Goal: Check status

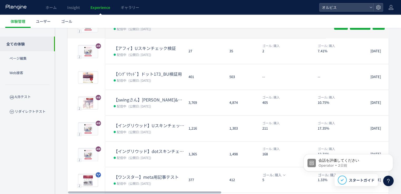
scroll to position [132, 0]
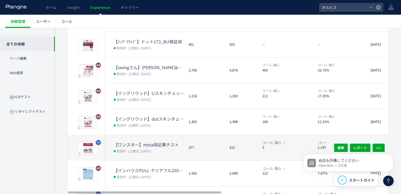
click at [163, 137] on div "【ワンスター】meta用記事テスト 配信中 (公開日: [DATE])" at bounding box center [144, 148] width 79 height 26
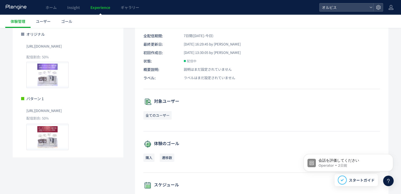
scroll to position [53, 0]
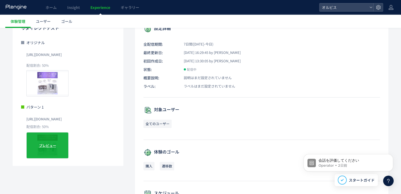
click at [50, 146] on span "プレビュー" at bounding box center [47, 145] width 17 height 5
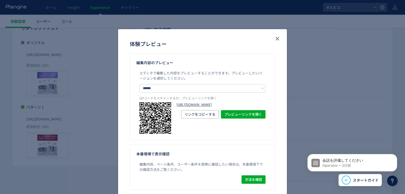
click at [191, 107] on link "[URL][DOMAIN_NAME]" at bounding box center [220, 104] width 89 height 5
click at [278, 39] on icon "close" at bounding box center [277, 39] width 6 height 6
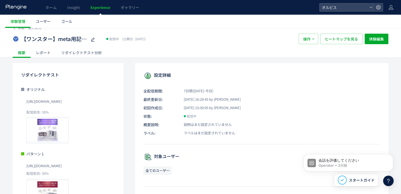
scroll to position [0, 0]
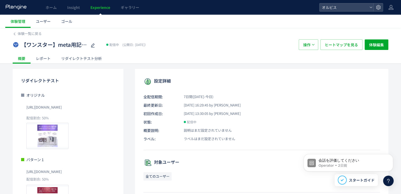
click at [69, 59] on div "リダイレクトテスト分析" at bounding box center [81, 58] width 51 height 11
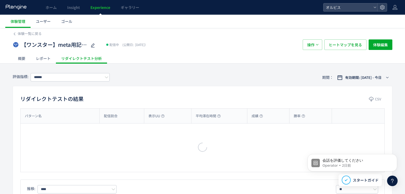
type input "**"
